Goal: Transaction & Acquisition: Purchase product/service

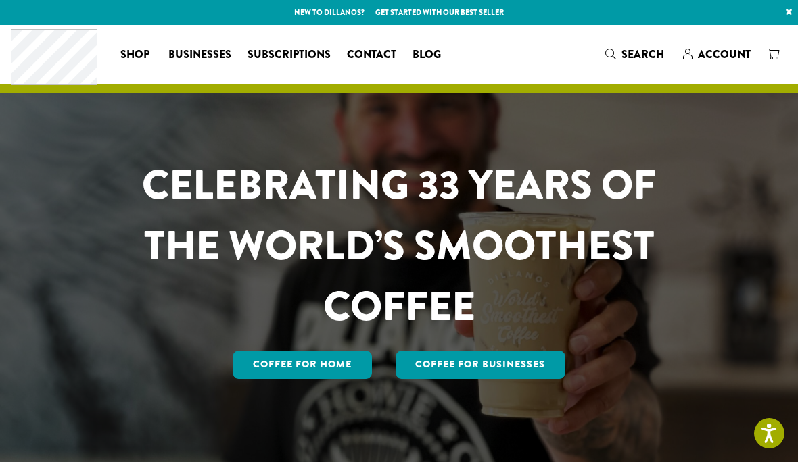
click at [727, 51] on span "Account" at bounding box center [724, 55] width 53 height 16
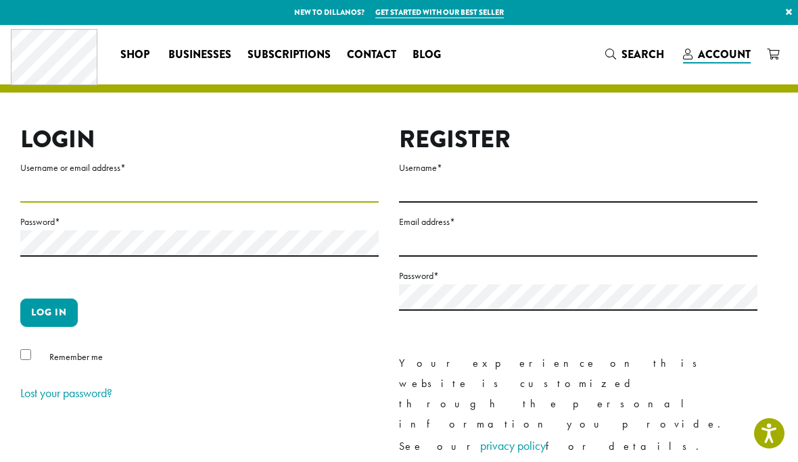
type input "**********"
click at [49, 312] on button "Log in" at bounding box center [48, 313] width 57 height 28
click at [41, 316] on button "Log in" at bounding box center [48, 313] width 57 height 28
click at [39, 320] on button "Log in" at bounding box center [48, 313] width 57 height 28
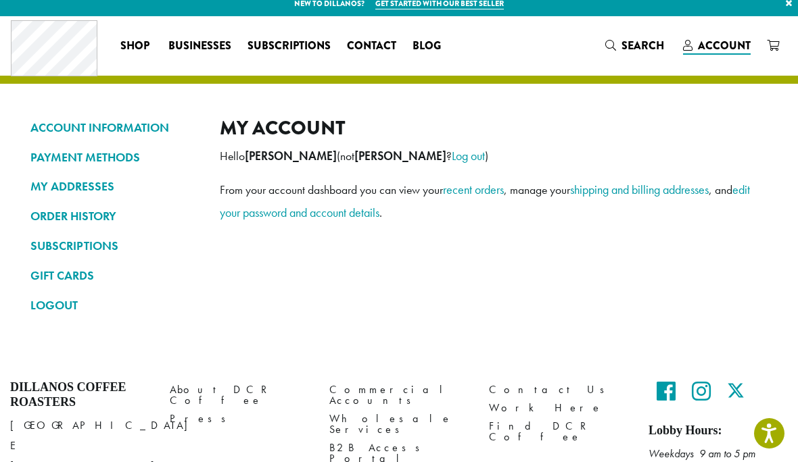
scroll to position [9, 0]
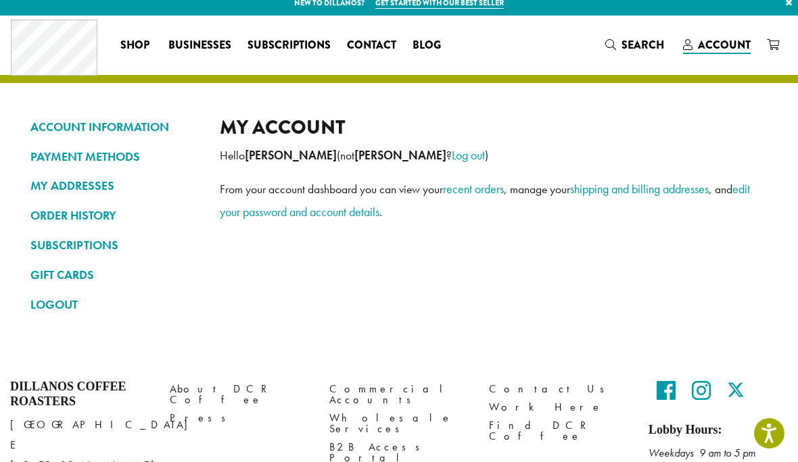
click at [106, 216] on link "ORDER HISTORY" at bounding box center [114, 215] width 169 height 23
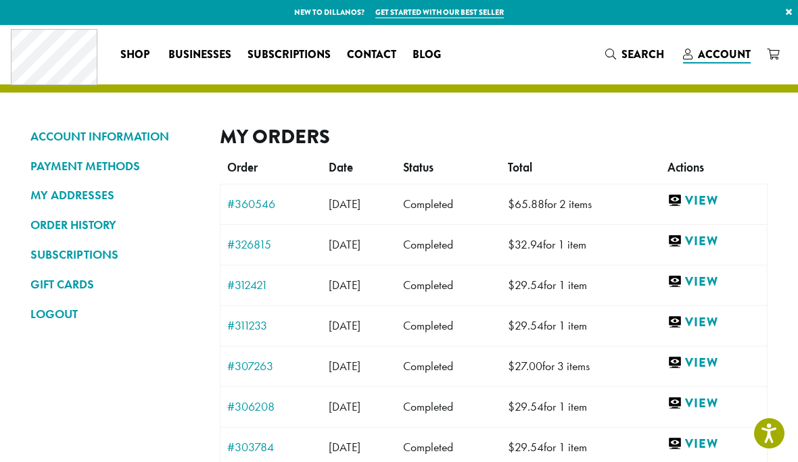
click at [725, 201] on link "View" at bounding box center [713, 201] width 93 height 17
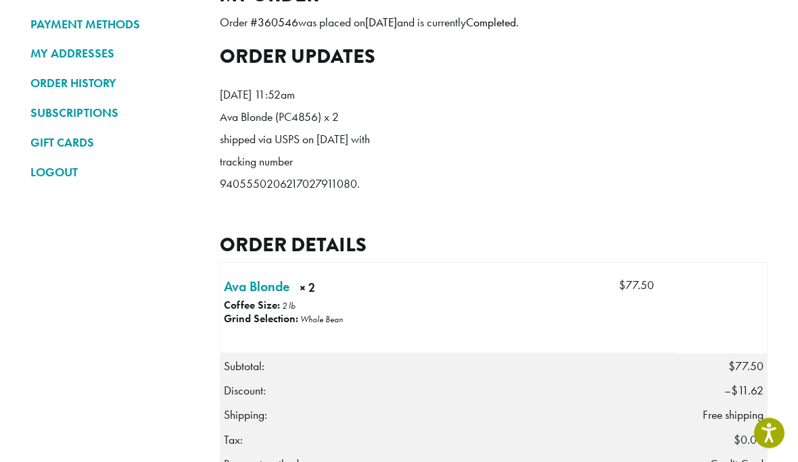
scroll to position [142, 0]
click at [262, 297] on link "Ava Blonde × 2" at bounding box center [257, 287] width 66 height 20
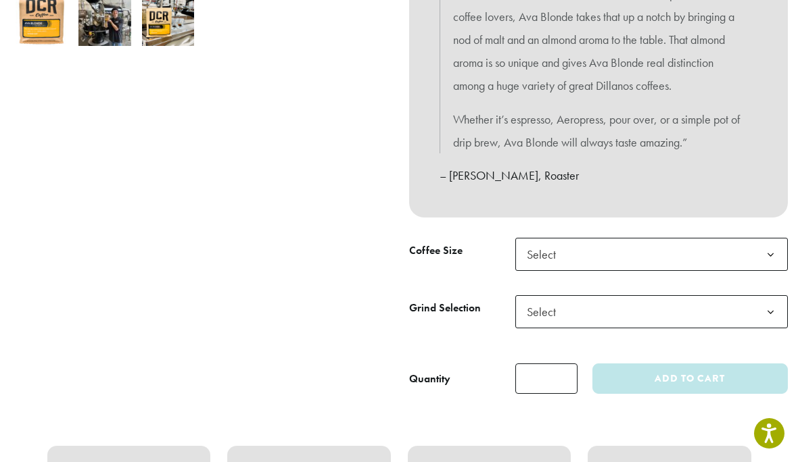
scroll to position [504, 0]
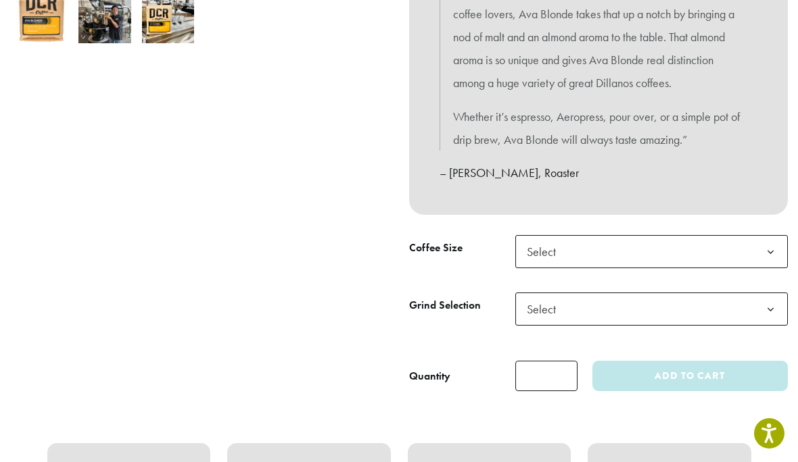
click at [769, 242] on b at bounding box center [770, 252] width 33 height 33
click at [775, 299] on b at bounding box center [770, 309] width 33 height 33
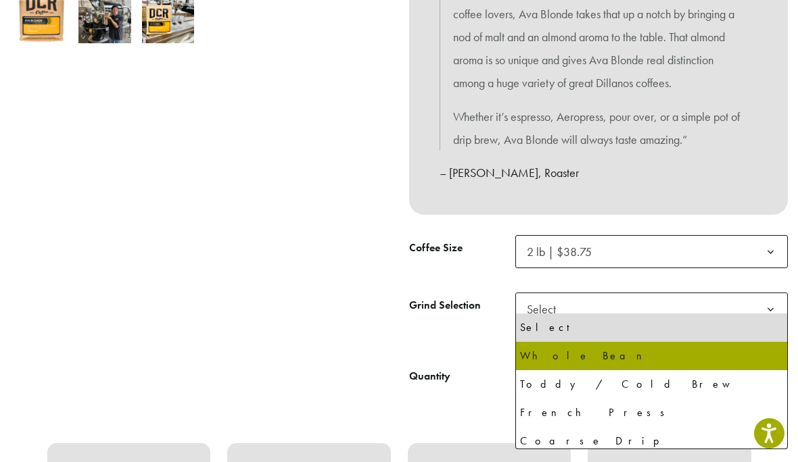
select select "**********"
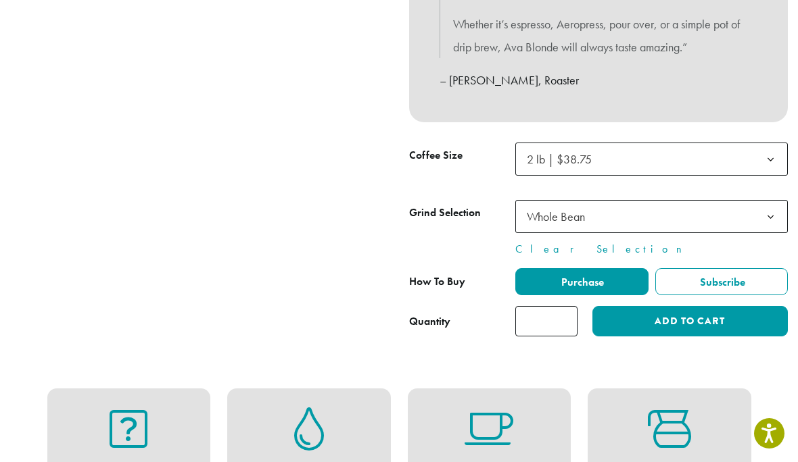
scroll to position [594, 0]
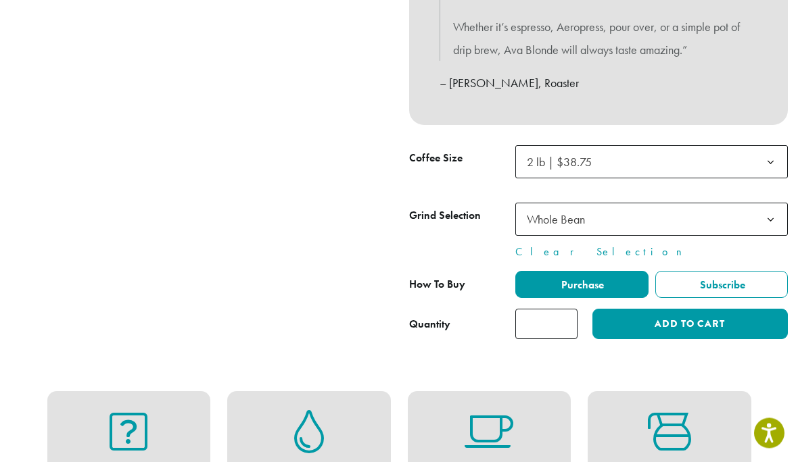
click at [771, 150] on b at bounding box center [770, 163] width 33 height 33
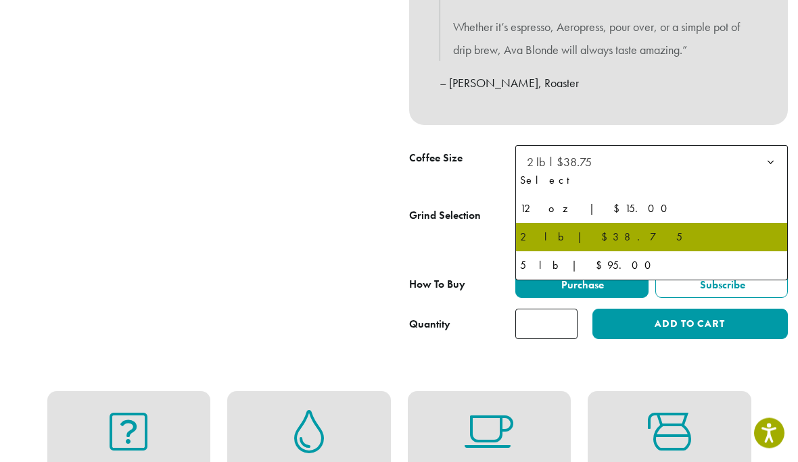
scroll to position [594, 0]
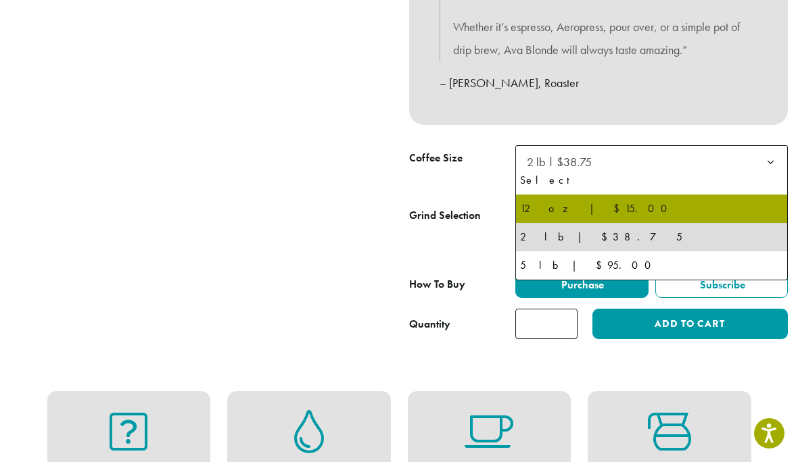
select select "*********"
select select "**********"
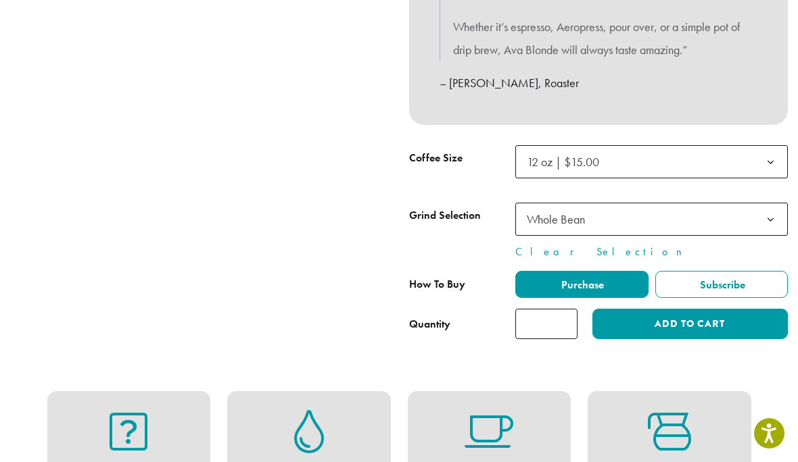
click at [551, 317] on input "*" at bounding box center [546, 324] width 62 height 30
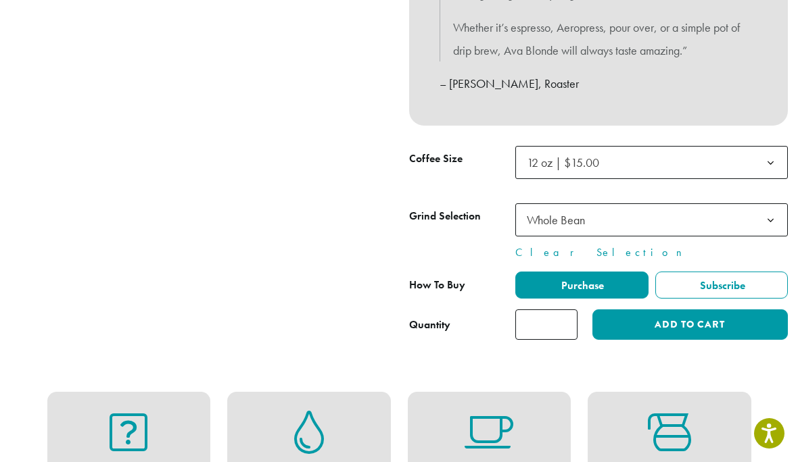
type input "*"
click at [694, 310] on button "Add to cart" at bounding box center [689, 325] width 195 height 30
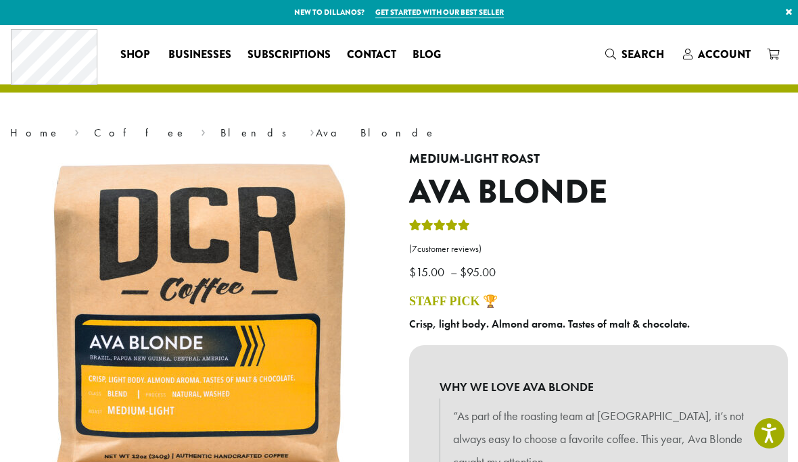
click at [777, 55] on icon at bounding box center [773, 54] width 12 height 11
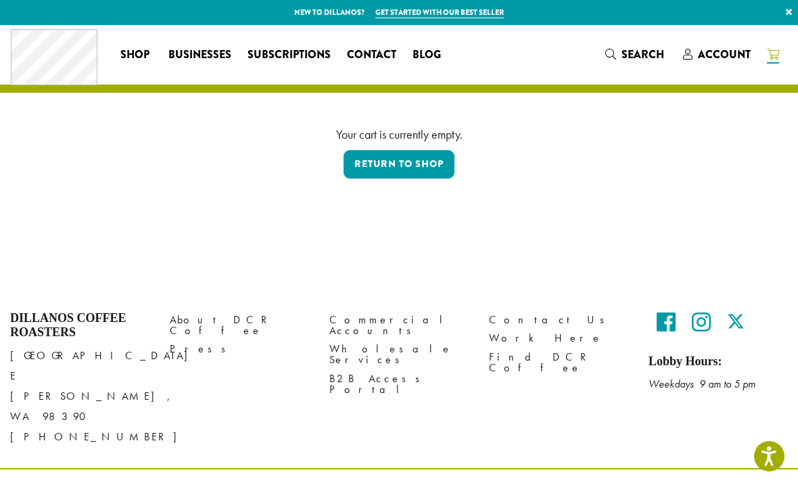
click at [723, 61] on span "Account" at bounding box center [724, 55] width 53 height 16
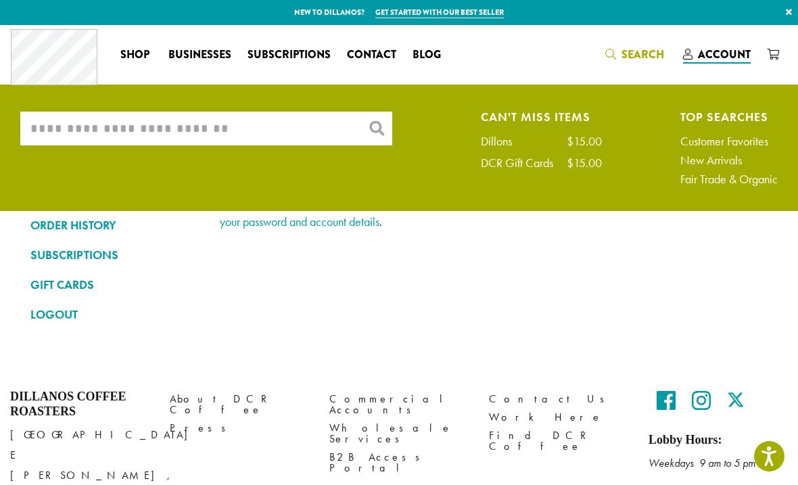
click at [268, 120] on input "What are you searching for?" at bounding box center [206, 129] width 372 height 34
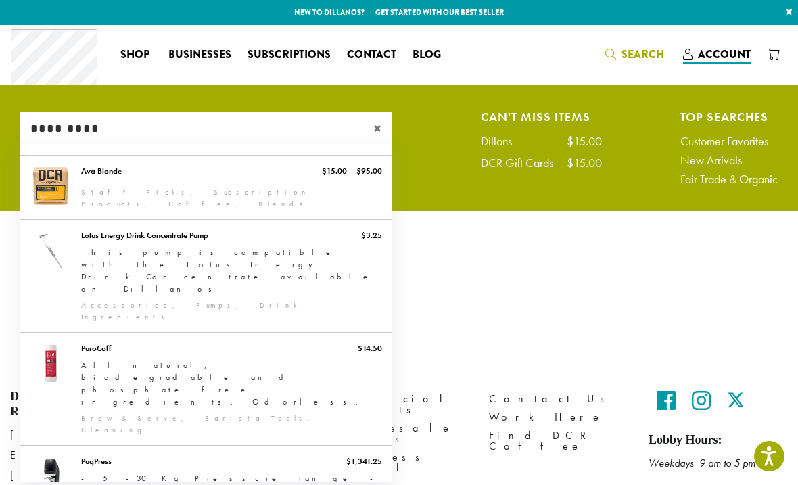
type input "*********"
click at [345, 178] on link "Ava Blonde" at bounding box center [206, 187] width 372 height 64
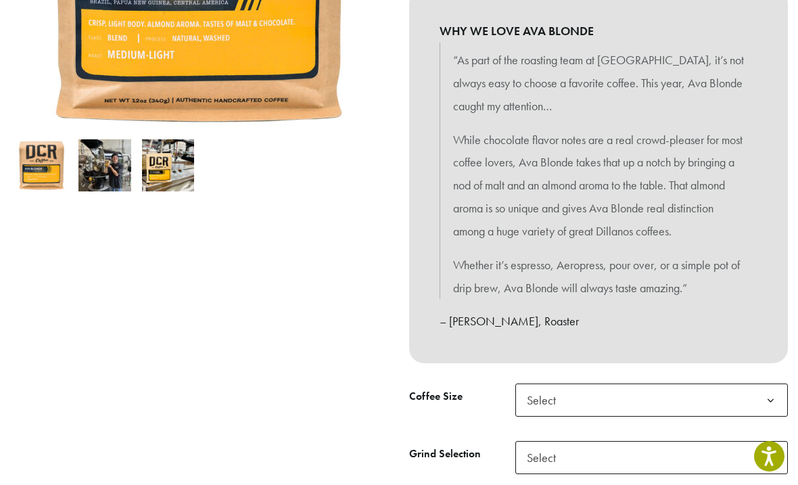
scroll to position [370, 0]
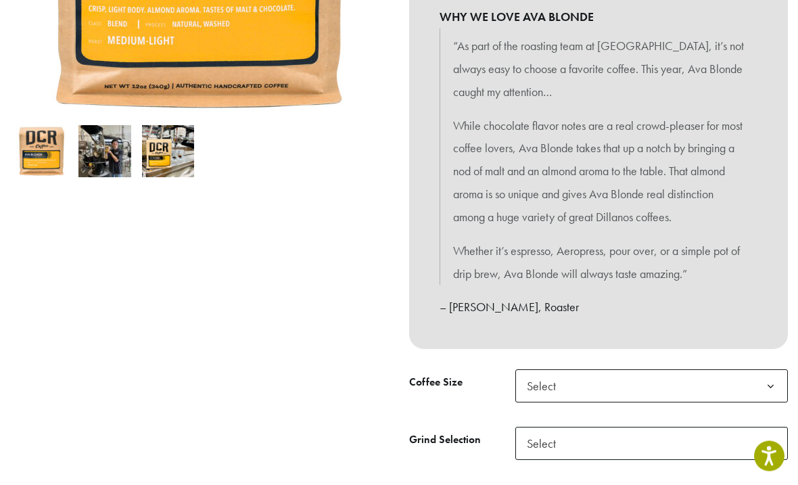
click at [776, 388] on b at bounding box center [770, 386] width 33 height 33
click at [772, 435] on b at bounding box center [770, 443] width 33 height 33
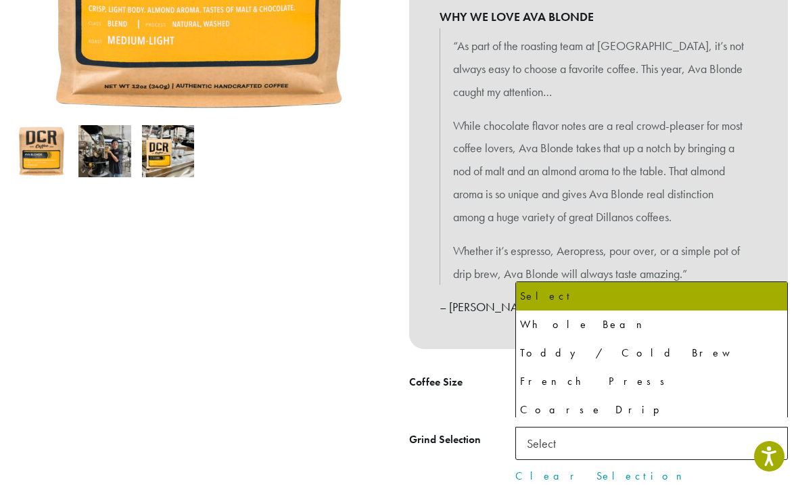
select select "**********"
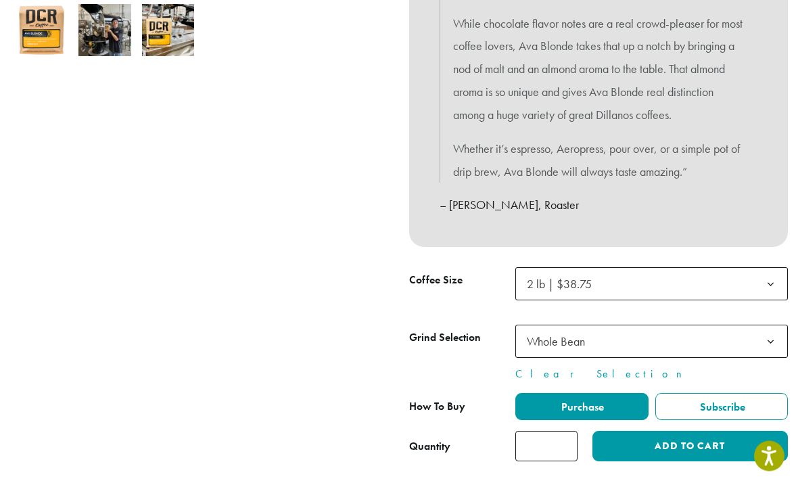
scroll to position [473, 0]
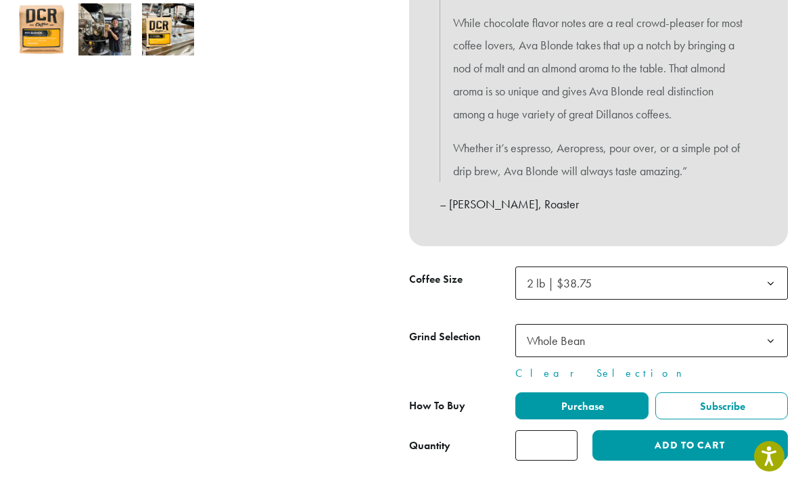
click at [717, 433] on button "Add to cart" at bounding box center [689, 445] width 195 height 30
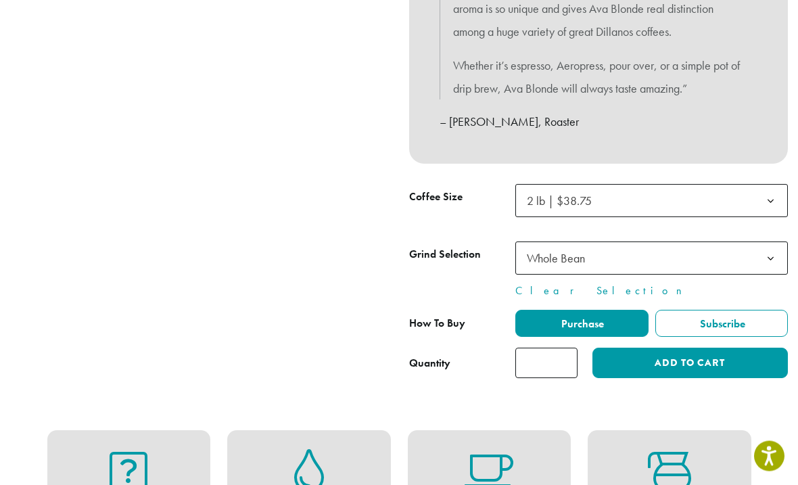
click at [768, 188] on b at bounding box center [770, 201] width 33 height 33
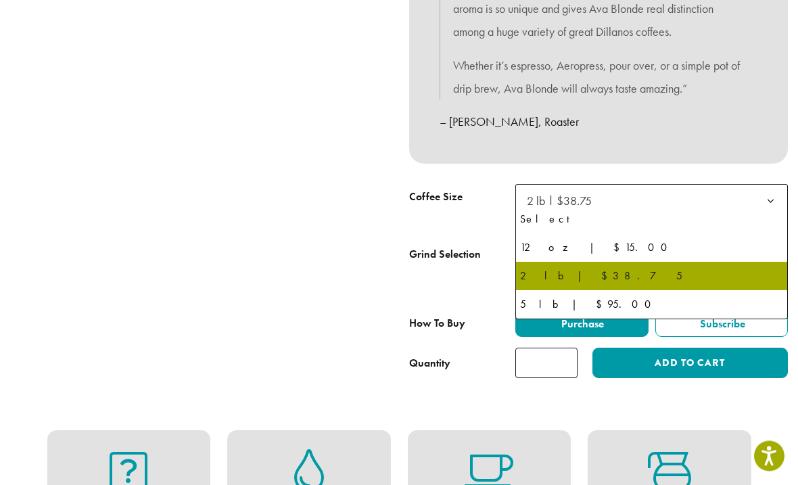
scroll to position [556, 0]
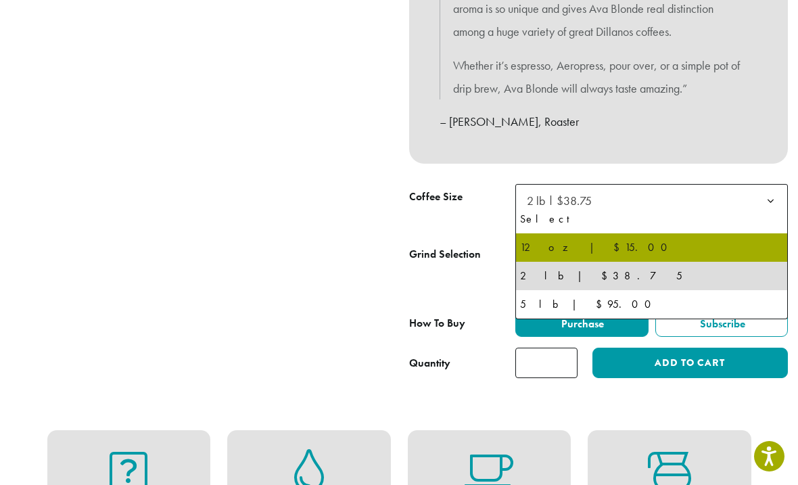
select select "*********"
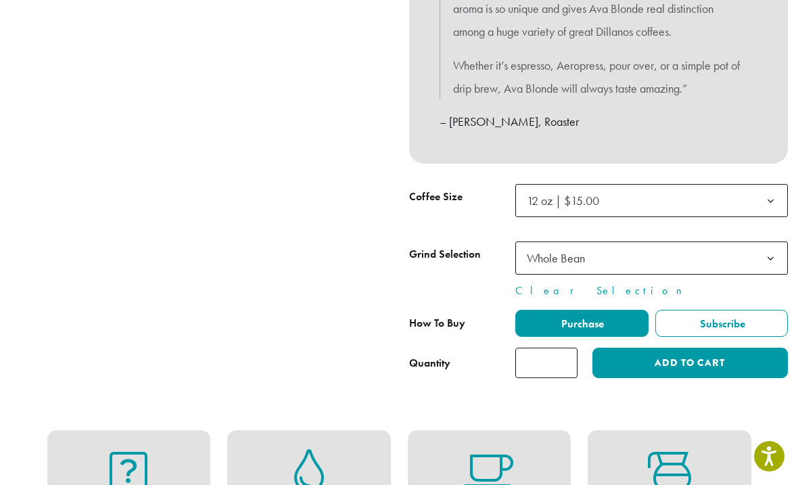
click at [703, 357] on button "Add to cart" at bounding box center [689, 362] width 195 height 30
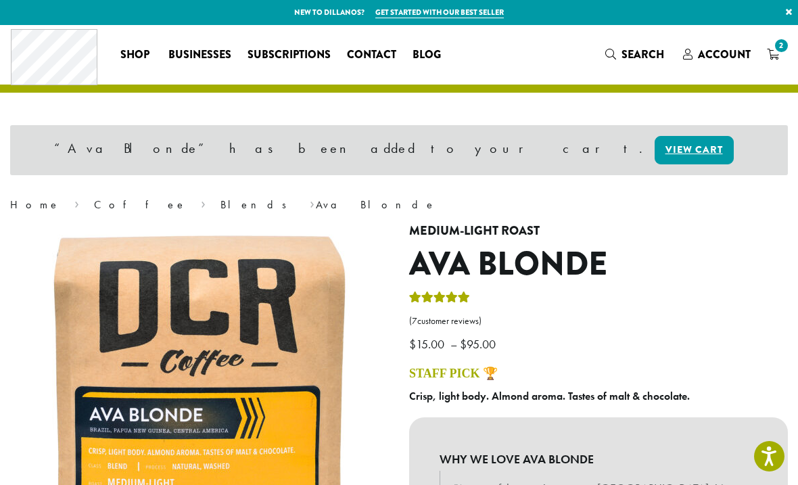
click at [782, 47] on span "2" at bounding box center [781, 46] width 18 height 18
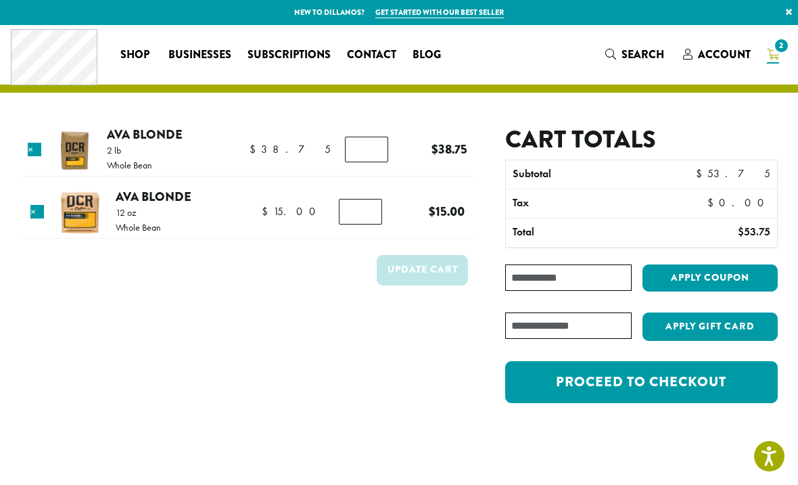
click at [366, 209] on input "*" at bounding box center [360, 212] width 43 height 26
type input "*"
click at [406, 270] on button "Update cart" at bounding box center [422, 270] width 91 height 30
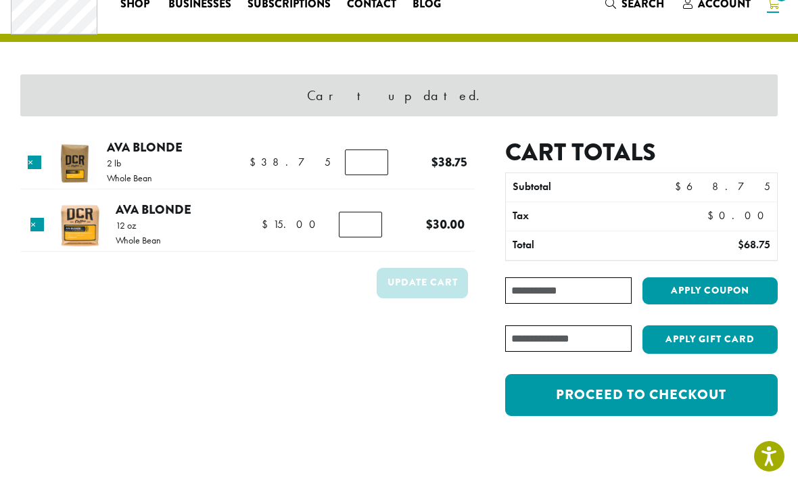
scroll to position [57, 0]
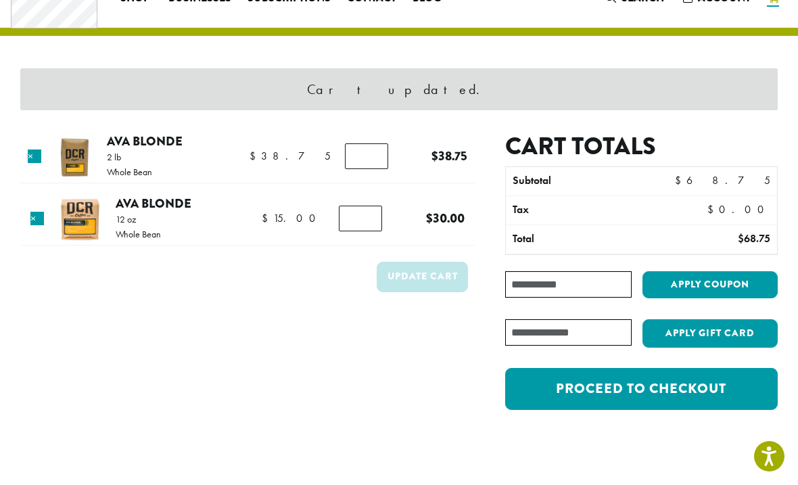
click at [570, 285] on input "Coupon:" at bounding box center [568, 284] width 126 height 26
type input "********"
click at [740, 278] on button "Apply coupon" at bounding box center [709, 286] width 135 height 28
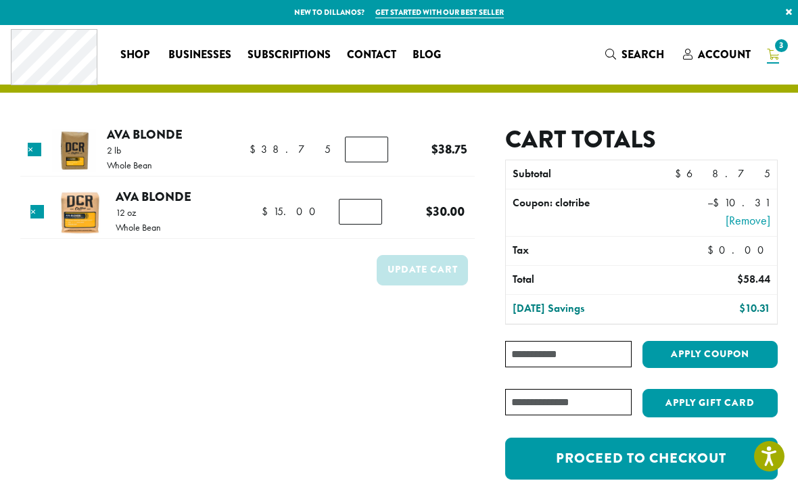
click at [691, 448] on link "Proceed to checkout" at bounding box center [641, 458] width 272 height 42
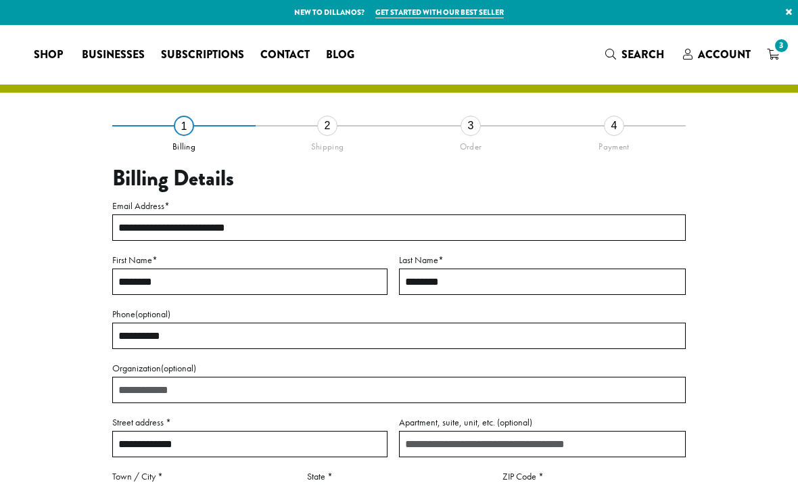
select select "**"
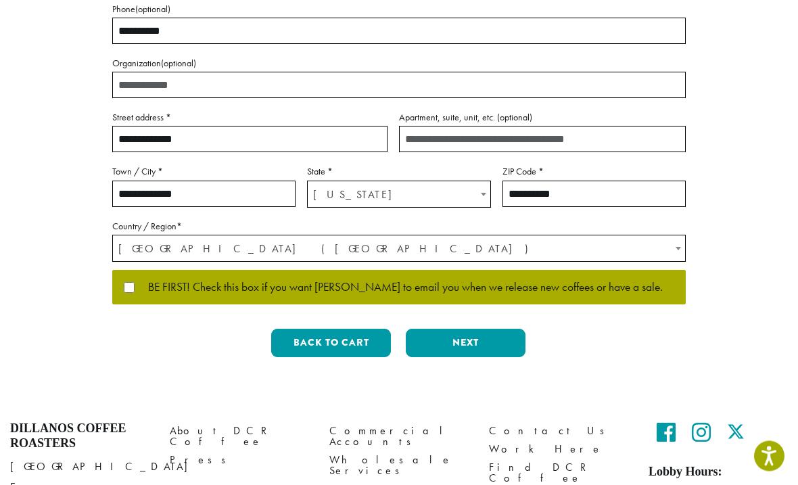
scroll to position [305, 0]
click at [509, 321] on div "**********" at bounding box center [398, 94] width 573 height 548
click at [485, 344] on button "Next" at bounding box center [466, 343] width 120 height 28
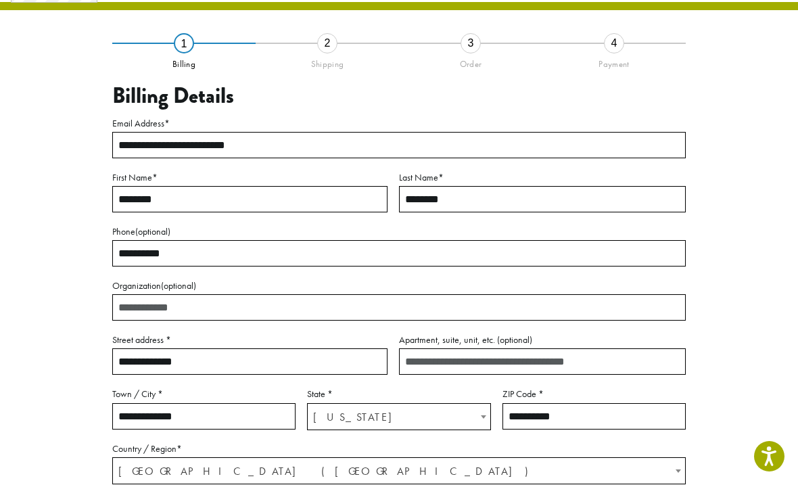
scroll to position [58, 0]
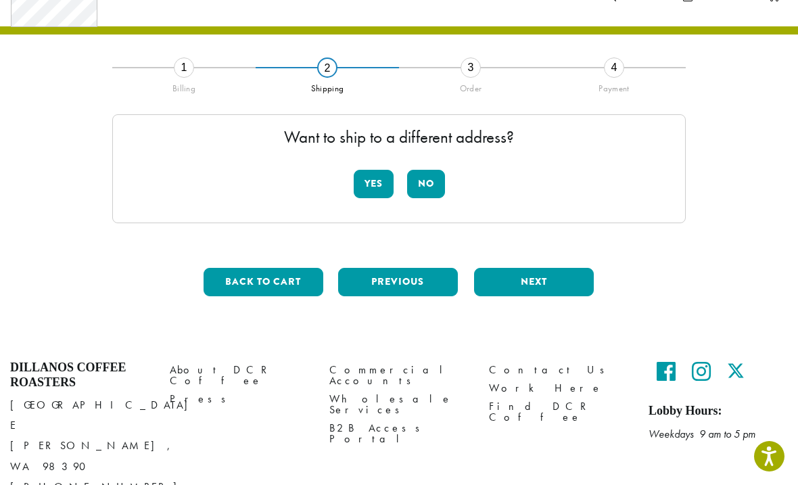
click at [428, 183] on button "No" at bounding box center [426, 184] width 38 height 28
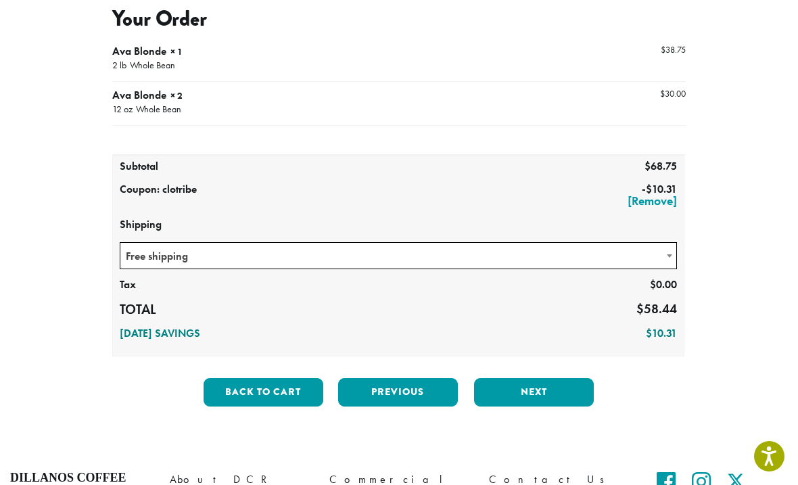
scroll to position [160, 0]
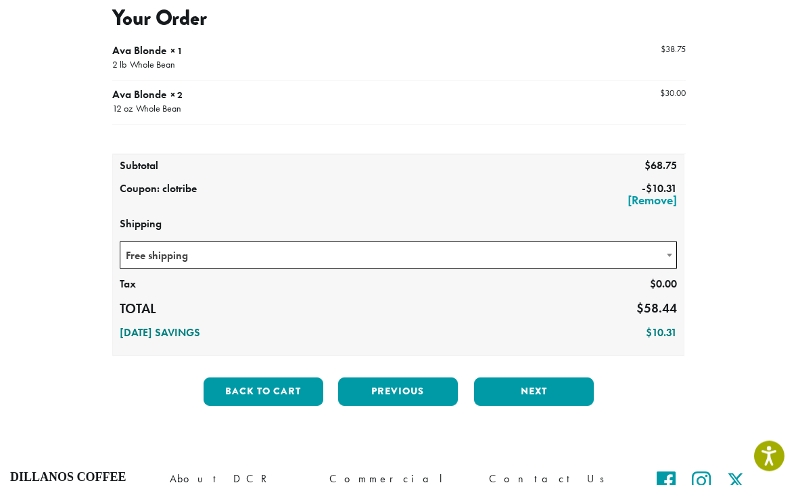
click at [543, 391] on button "Next" at bounding box center [534, 392] width 120 height 28
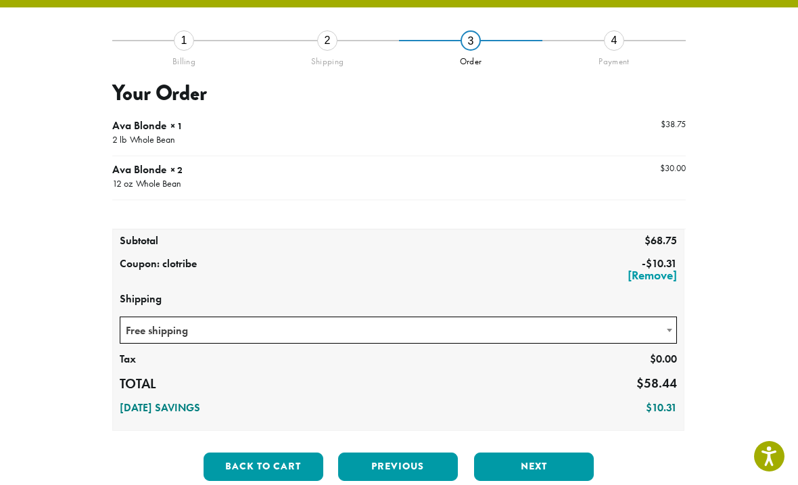
scroll to position [77, 0]
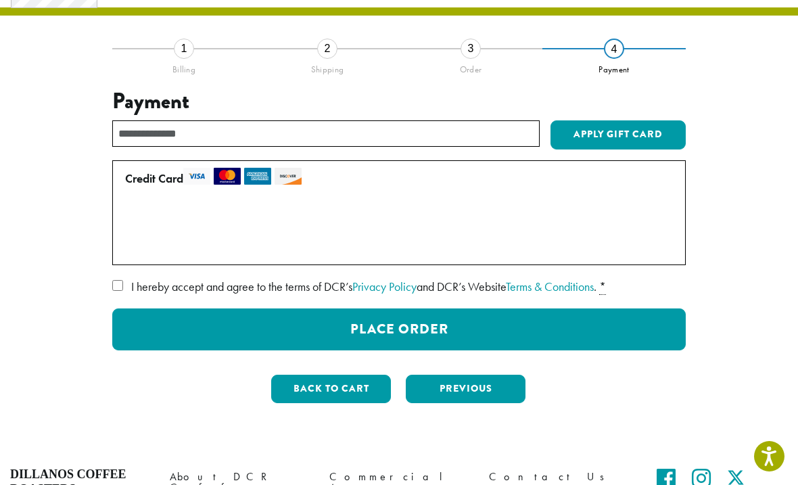
click at [124, 279] on label "I hereby accept and agree to the terms of DCR’s Privacy Policy and DCR’s Websit…" at bounding box center [398, 287] width 573 height 22
click at [436, 325] on button "Place Order" at bounding box center [398, 329] width 573 height 42
